Goal: Task Accomplishment & Management: Complete application form

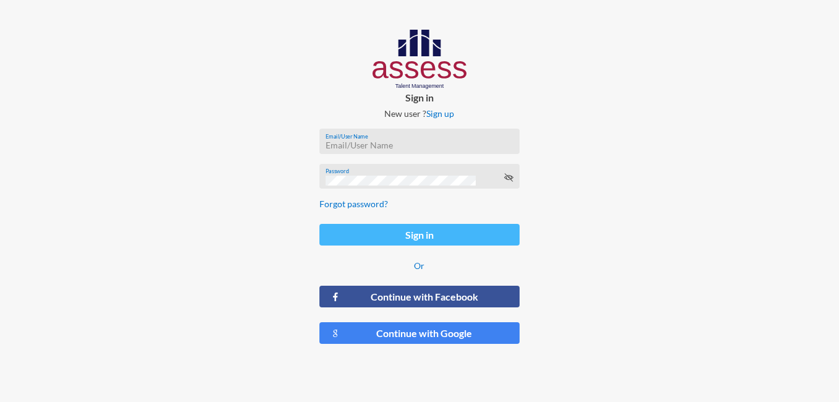
type input "[PERSON_NAME][EMAIL_ADDRESS][DOMAIN_NAME]"
click at [378, 232] on button "Sign in" at bounding box center [420, 235] width 201 height 22
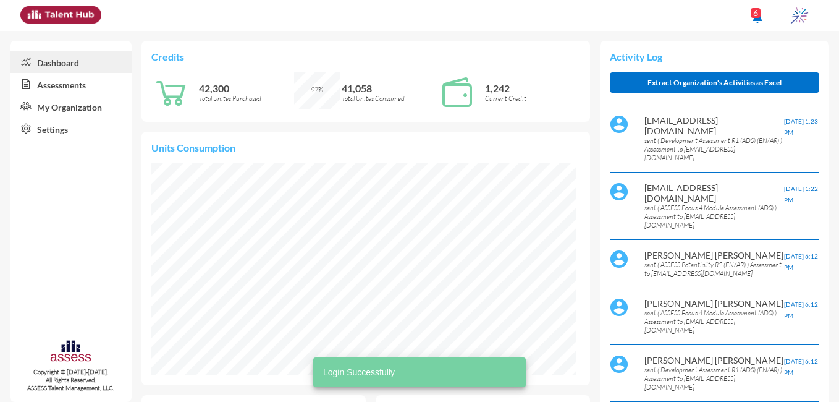
scroll to position [96, 192]
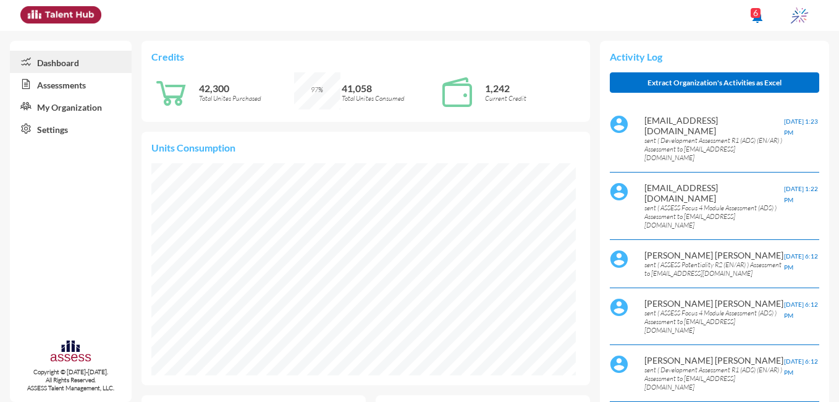
click at [40, 82] on link "Assessments" at bounding box center [71, 84] width 122 height 22
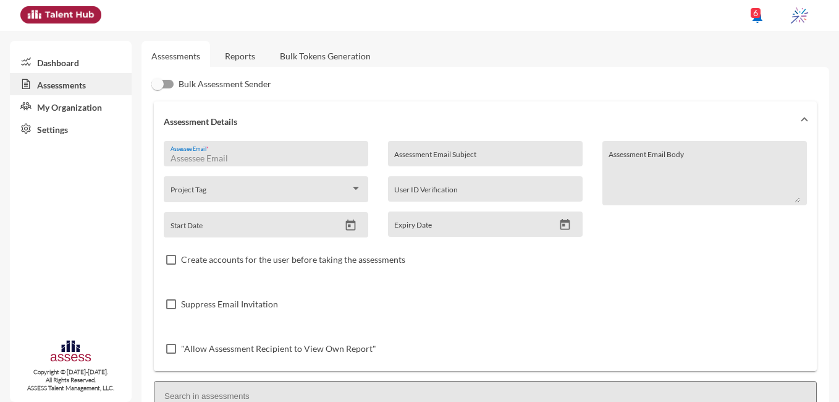
click at [232, 155] on input "Assessee Email *" at bounding box center [267, 158] width 192 height 10
paste input "[EMAIL_ADDRESS][PERSON_NAME][DOMAIN_NAME]"
type input "[EMAIL_ADDRESS][PERSON_NAME][DOMAIN_NAME]"
click at [435, 156] on input "Assessment Email Subject" at bounding box center [485, 158] width 182 height 10
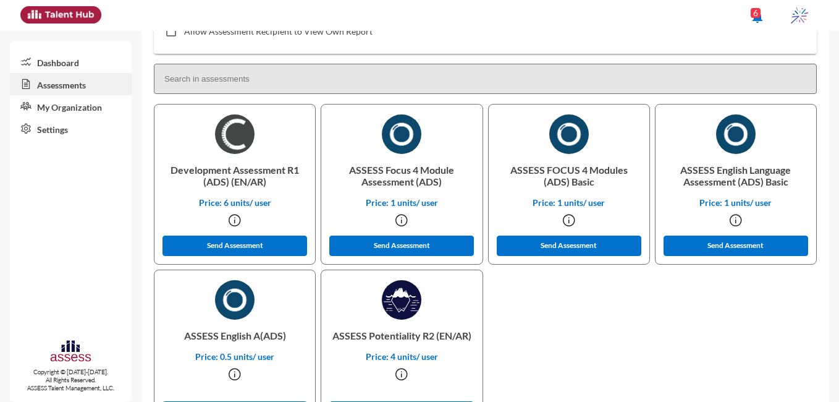
scroll to position [337, 0]
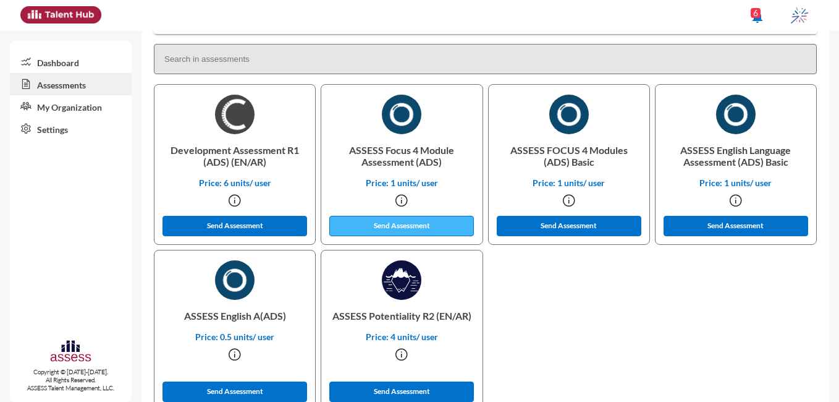
click at [441, 232] on button "Send Assessment" at bounding box center [401, 226] width 145 height 20
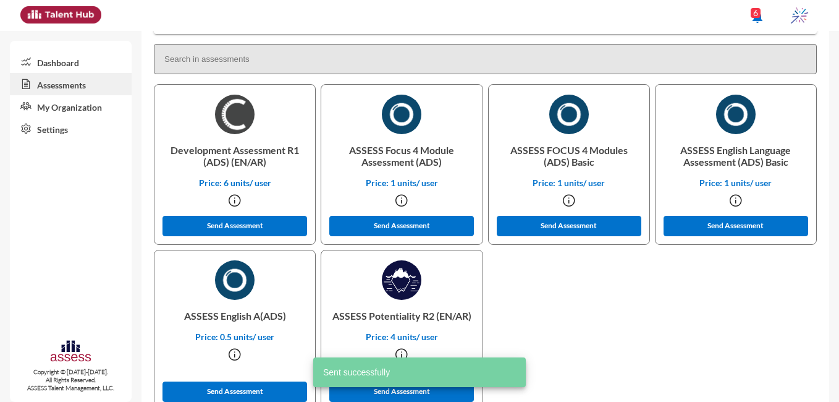
scroll to position [0, 0]
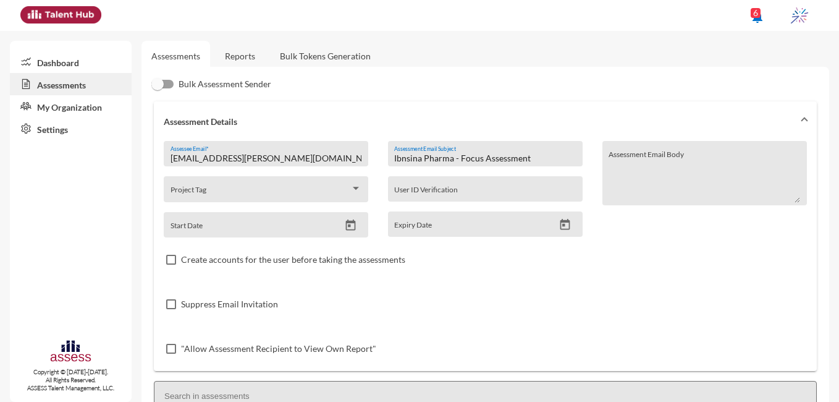
click at [479, 155] on input "Ibnsina Pharma - Focus Assessment" at bounding box center [485, 158] width 182 height 10
click at [548, 153] on input "Ibnsina Pharma - Development Assessment" at bounding box center [485, 158] width 182 height 10
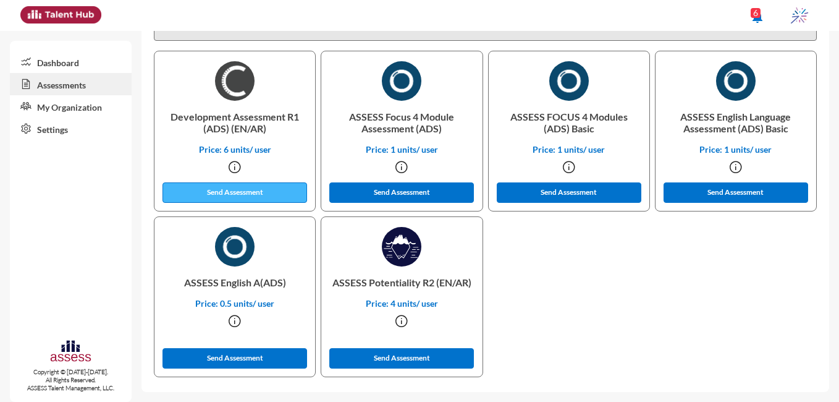
type input "Ibnsina Pharma - Development Assessment"
click at [268, 198] on button "Send Assessment" at bounding box center [235, 192] width 145 height 20
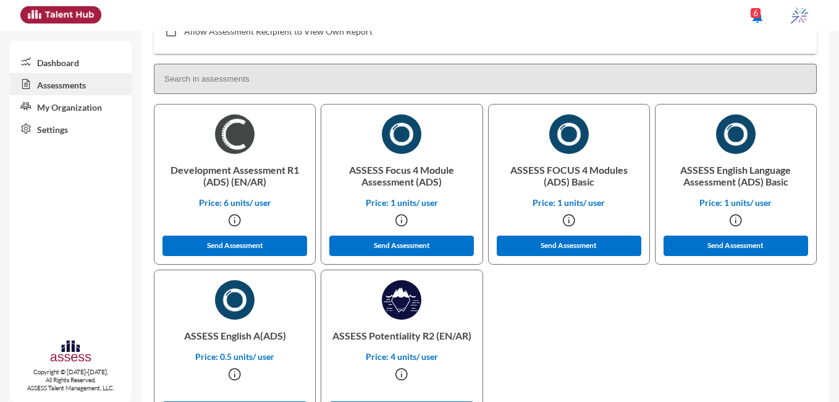
scroll to position [0, 0]
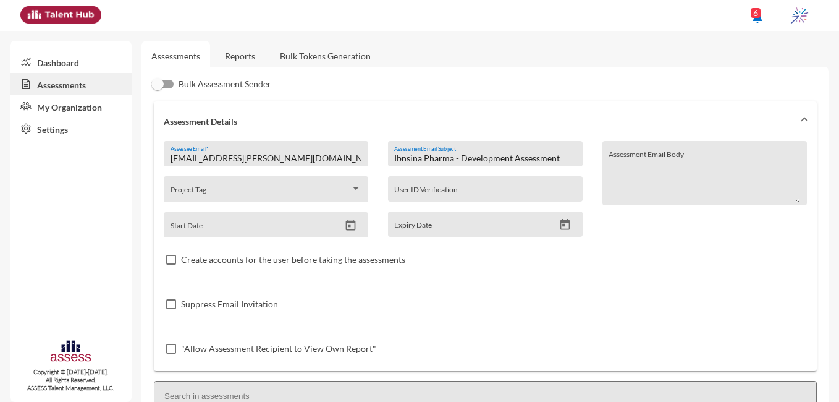
click at [510, 156] on input "Ibnsina Pharma - Development Assessment" at bounding box center [485, 158] width 182 height 10
click at [510, 156] on input "Ibnsina Pharma - English Assessment" at bounding box center [485, 158] width 182 height 10
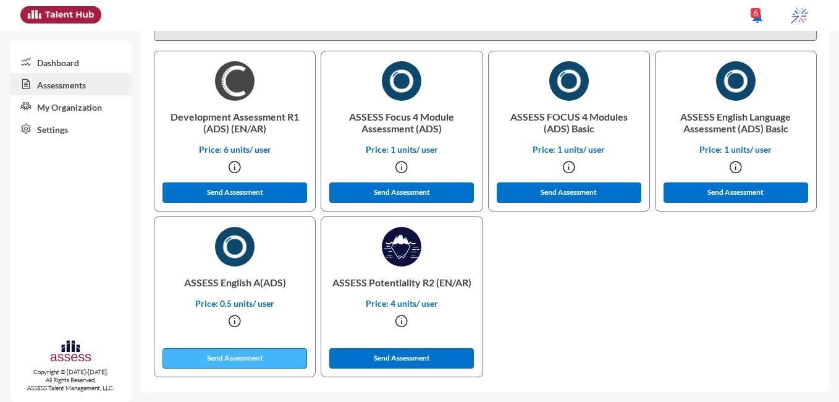
type input "Ibnsina Pharma - English Assessment"
click at [231, 354] on button "Send Assessment" at bounding box center [235, 358] width 145 height 20
